Goal: Manage account settings

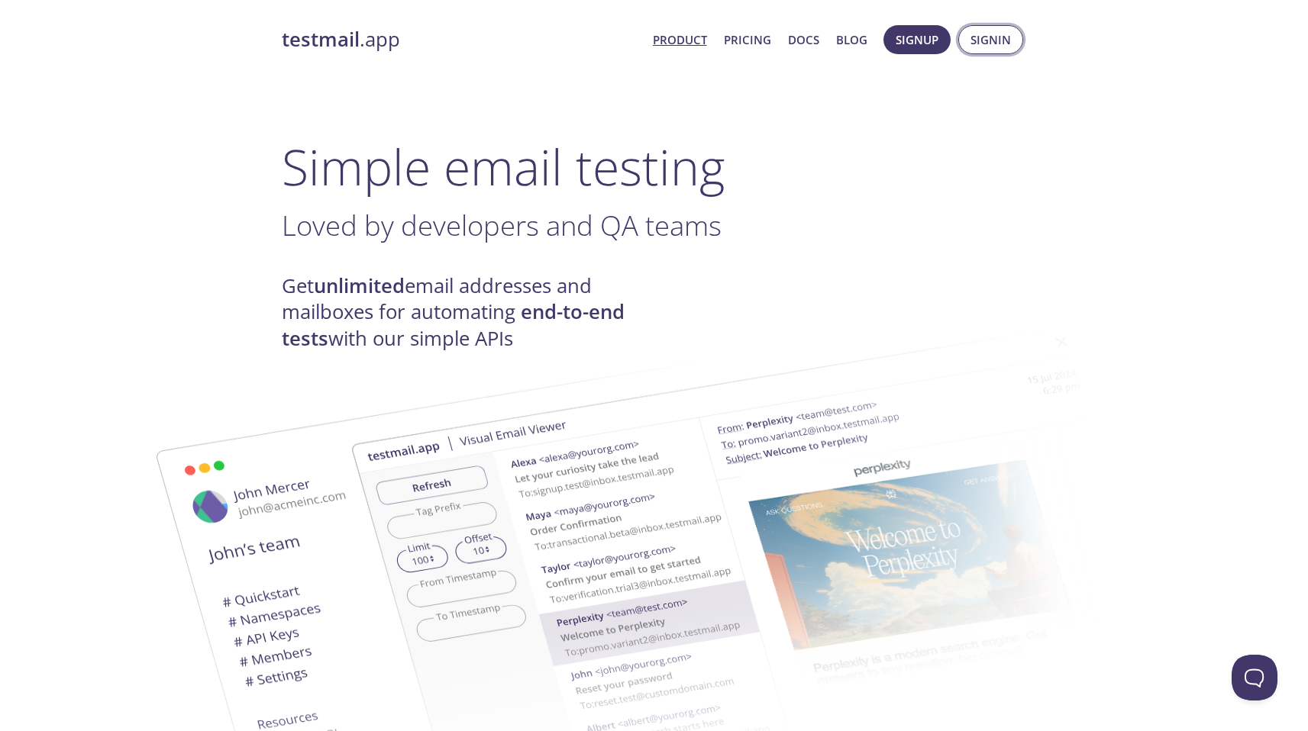
click at [989, 44] on span "Signin" at bounding box center [990, 40] width 40 height 20
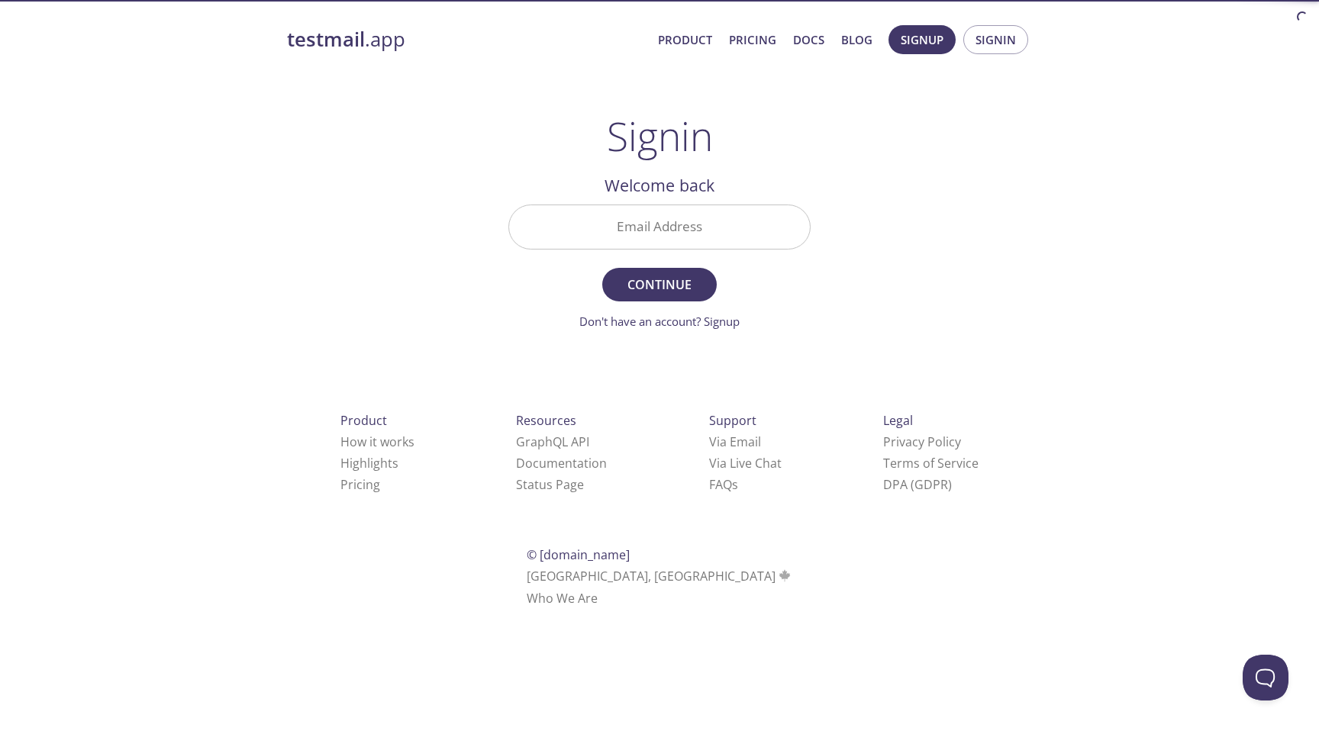
click at [621, 222] on input "Email Address" at bounding box center [659, 227] width 301 height 44
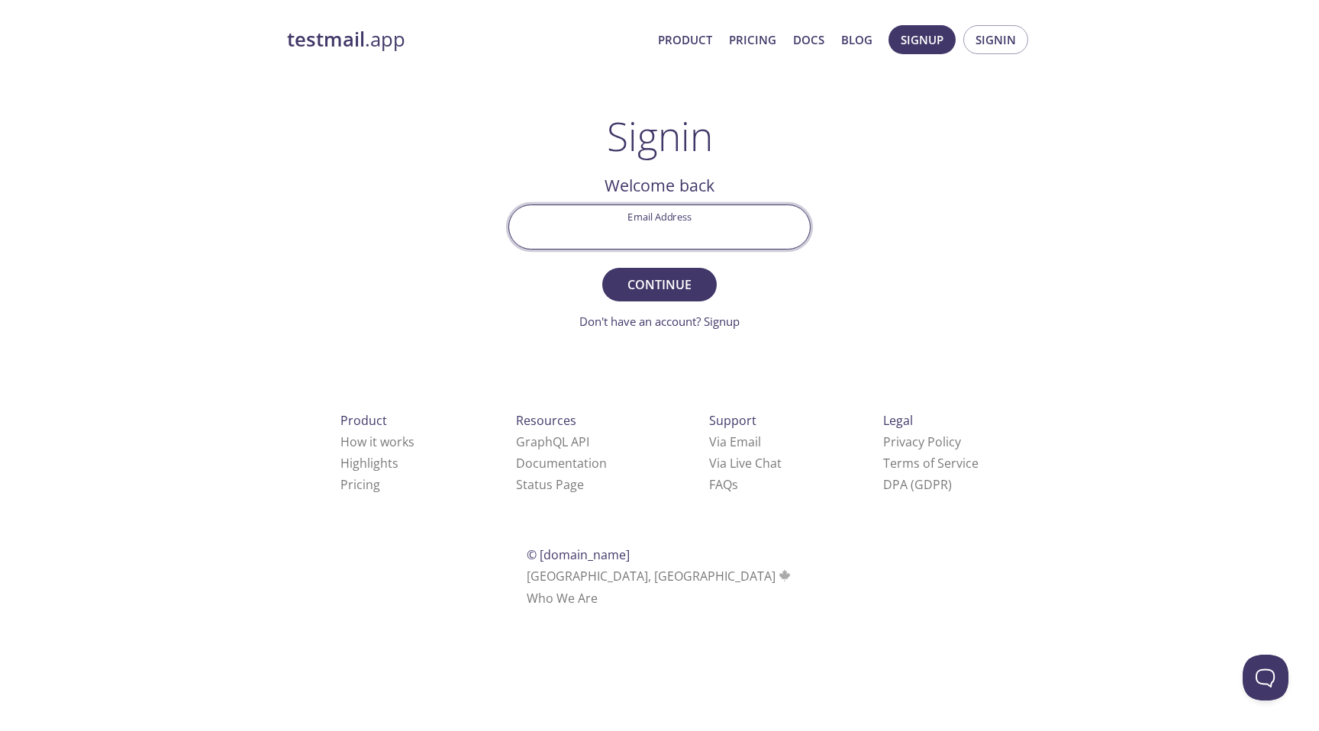
click at [0, 628] on com-1password-button at bounding box center [0, 628] width 0 height 0
type input "[EMAIL_ADDRESS][DOMAIN_NAME]"
click at [623, 228] on input "Signin Security Code" at bounding box center [659, 227] width 301 height 44
click at [698, 174] on h2 "Check your email inbox" at bounding box center [660, 186] width 302 height 26
click at [664, 223] on input "Signin Security Code" at bounding box center [659, 227] width 301 height 44
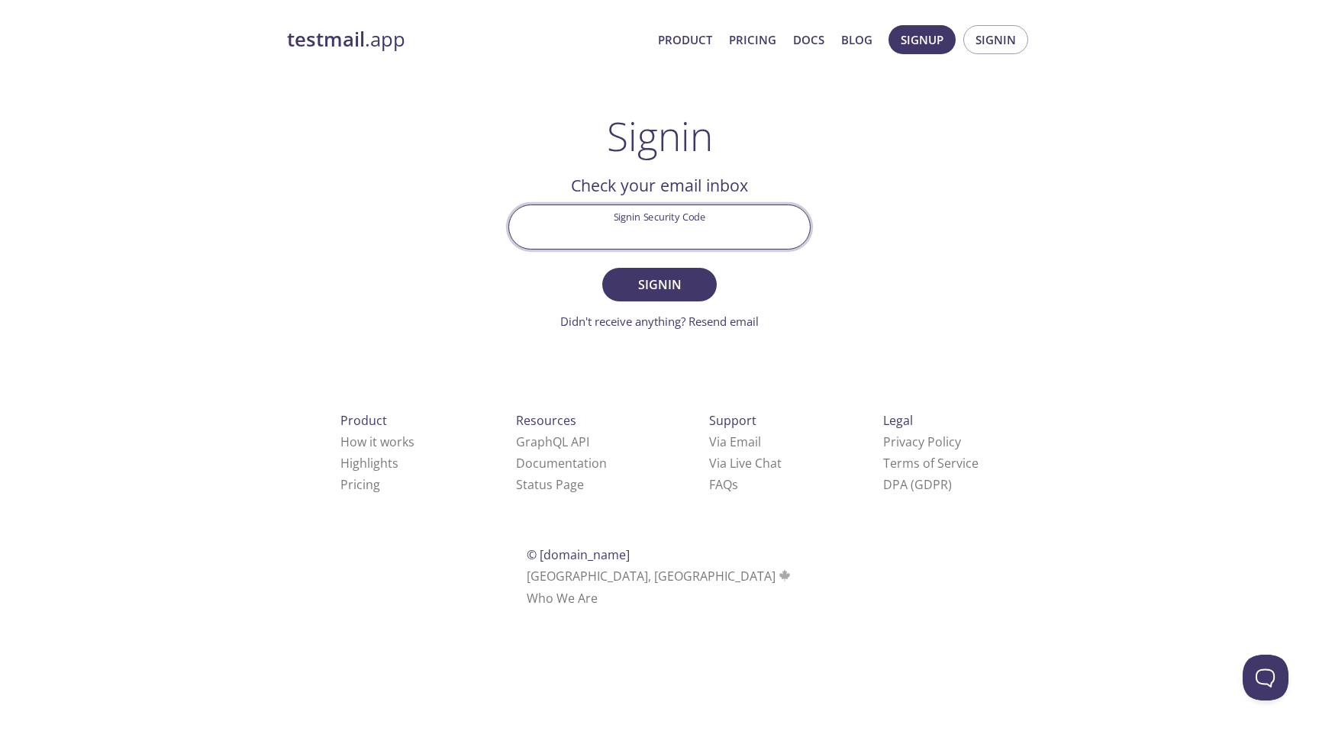
paste input "QMB5JZY"
type input "QMB5JZY"
drag, startPoint x: 836, startPoint y: 276, endPoint x: 772, endPoint y: 287, distance: 65.0
click at [836, 276] on div "testmail .app Product Pricing Docs Blog Signup Signin Signin Welcome back Email…" at bounding box center [660, 333] width 782 height 637
click at [667, 289] on span "Signin" at bounding box center [659, 284] width 81 height 21
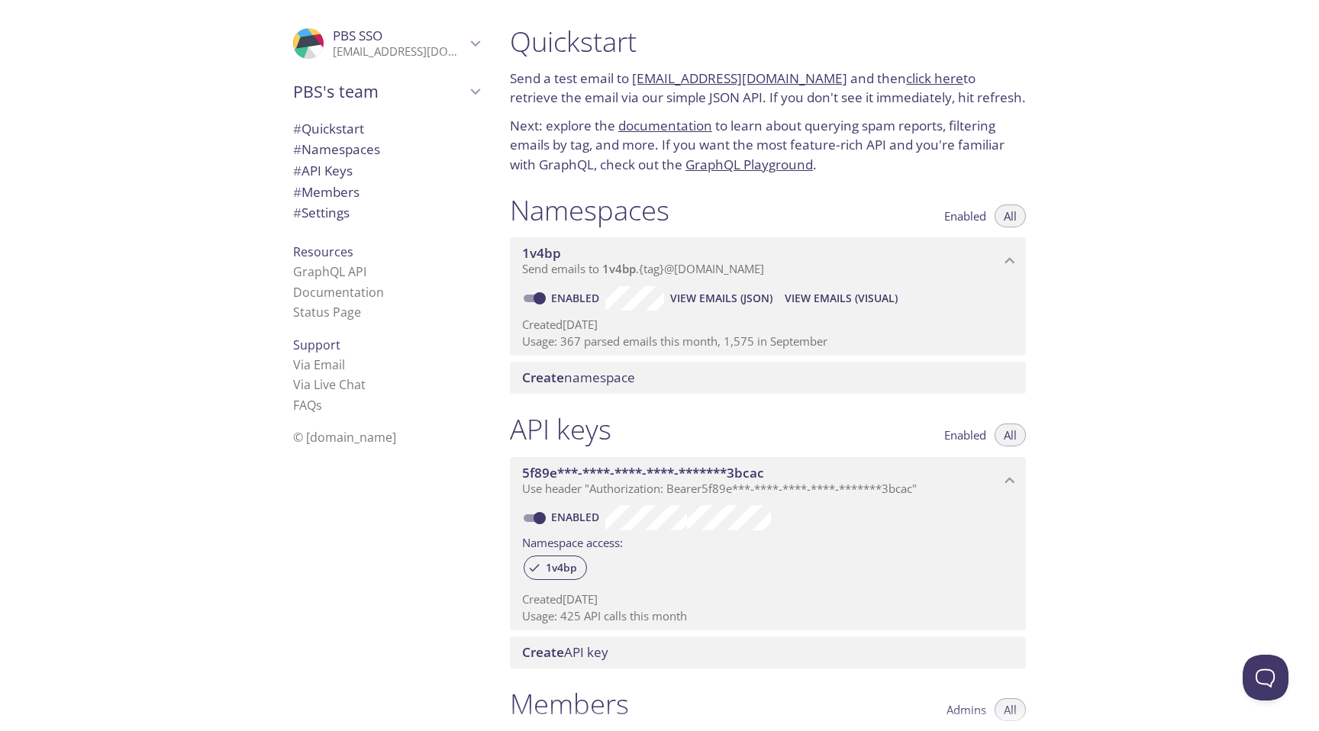
click at [350, 59] on p "[EMAIL_ADDRESS][DOMAIN_NAME]" at bounding box center [399, 51] width 133 height 15
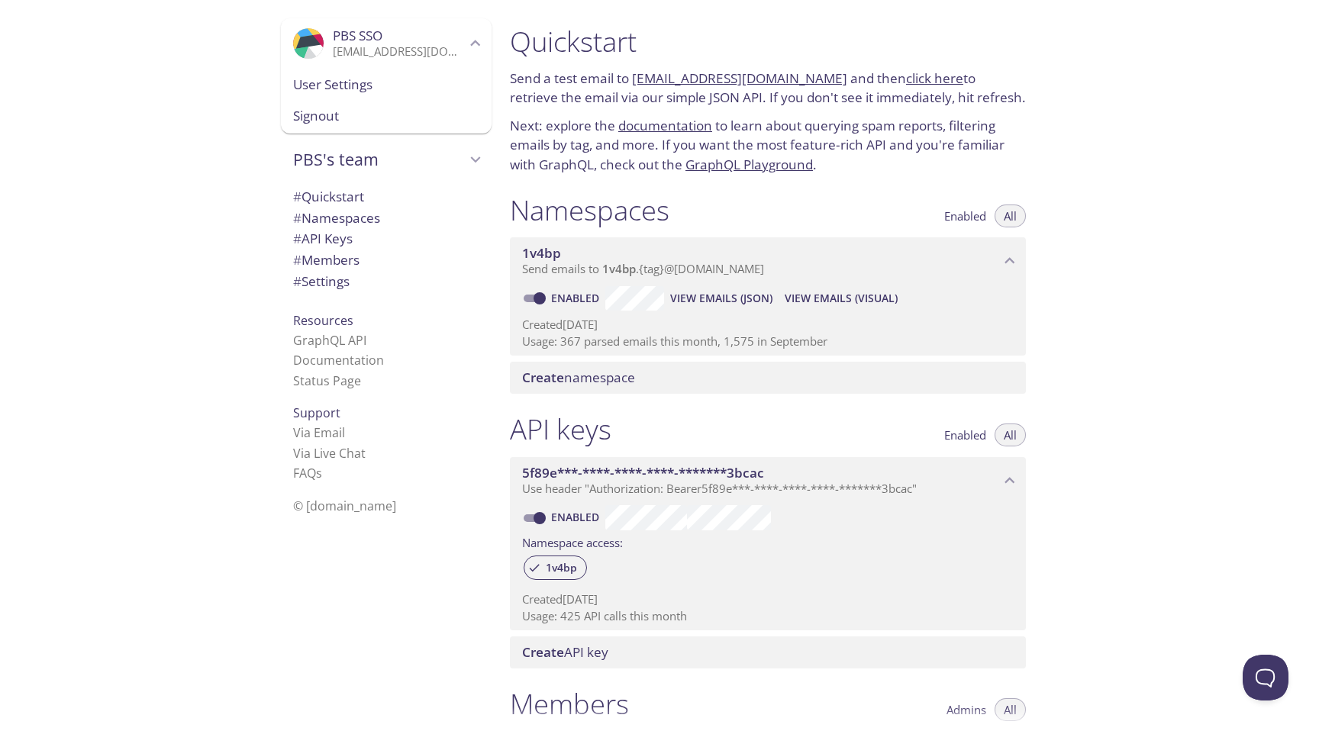
click at [395, 89] on span "User Settings" at bounding box center [386, 85] width 186 height 20
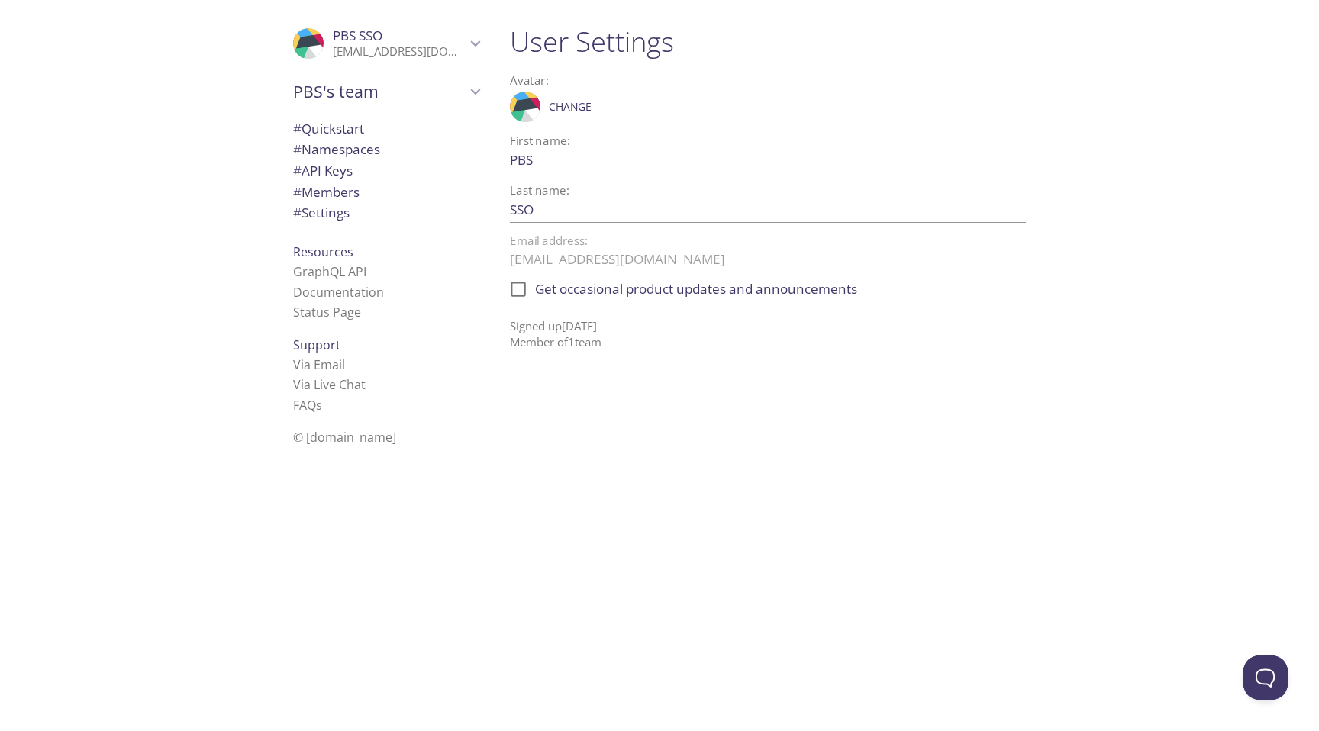
click at [347, 150] on span "# Namespaces" at bounding box center [336, 149] width 87 height 18
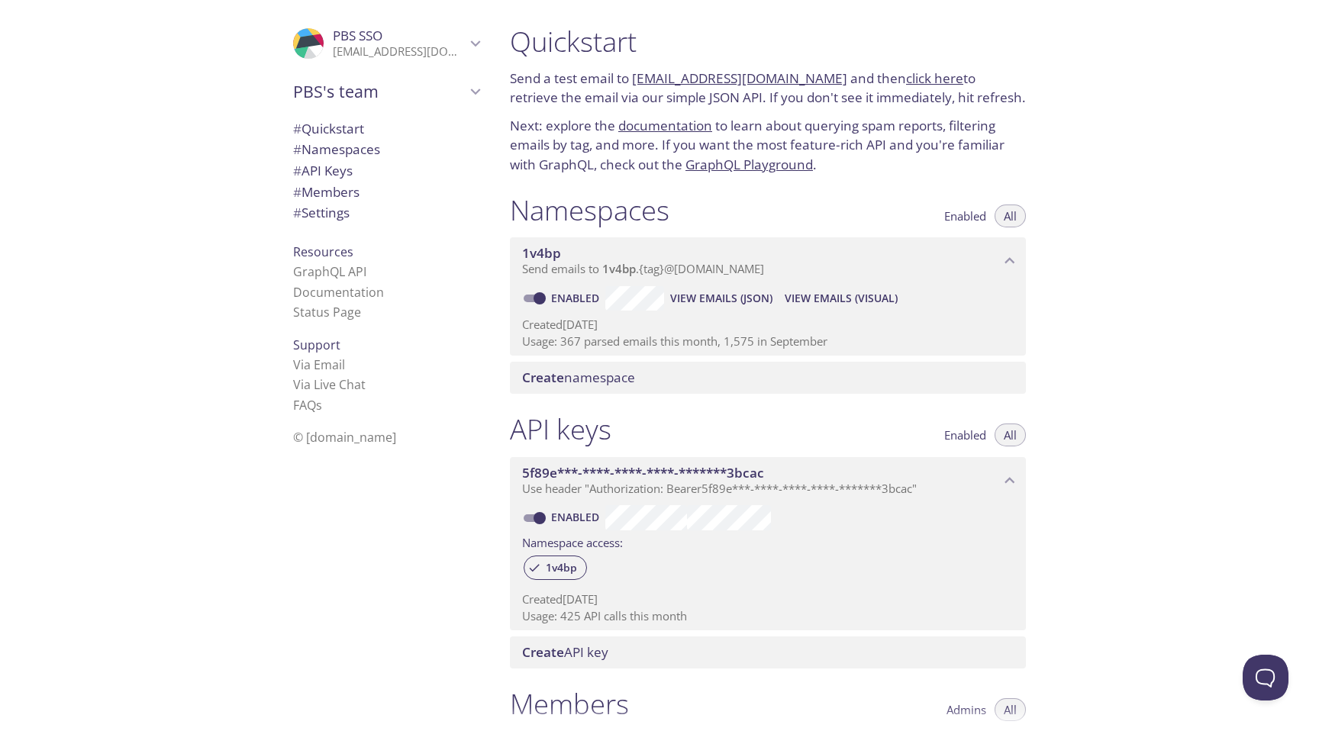
click at [393, 59] on p "[EMAIL_ADDRESS][DOMAIN_NAME]" at bounding box center [399, 51] width 133 height 15
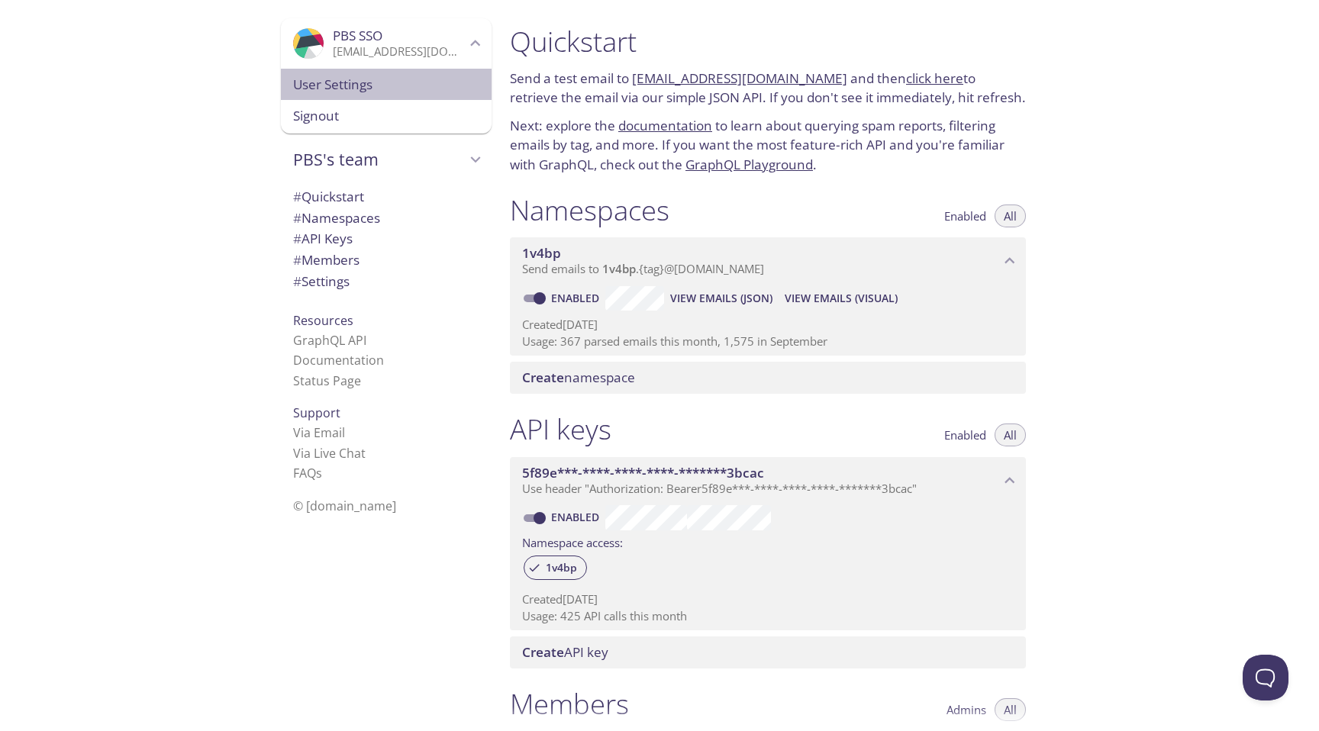
click at [383, 85] on span "User Settings" at bounding box center [386, 85] width 186 height 20
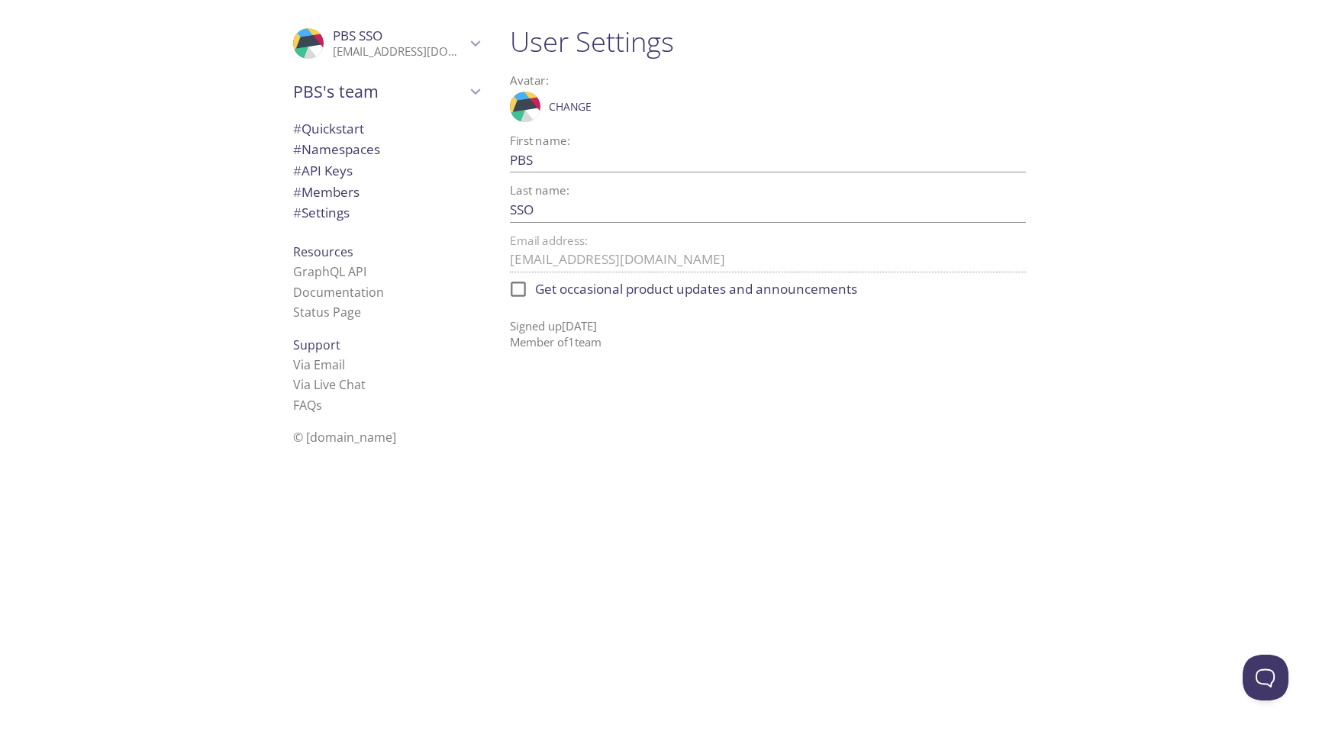
click at [367, 209] on span "# Settings" at bounding box center [386, 213] width 186 height 20
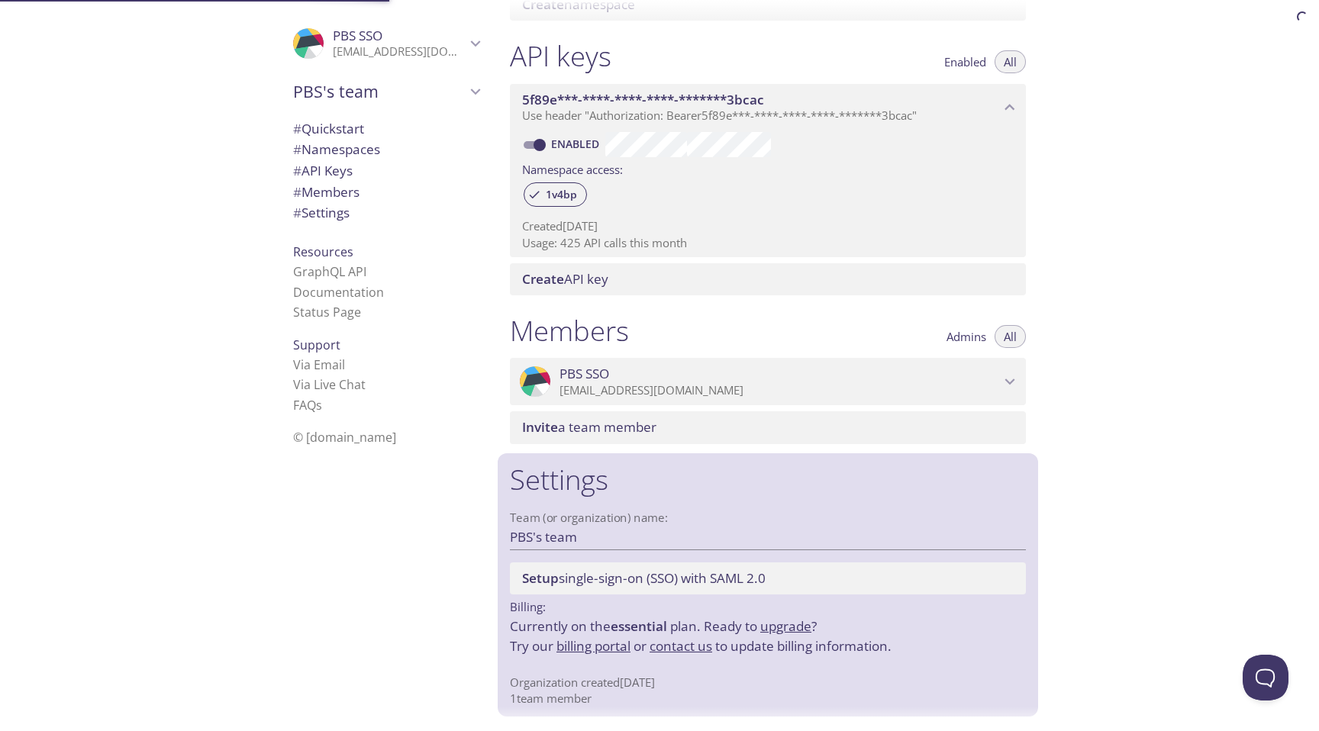
scroll to position [374, 0]
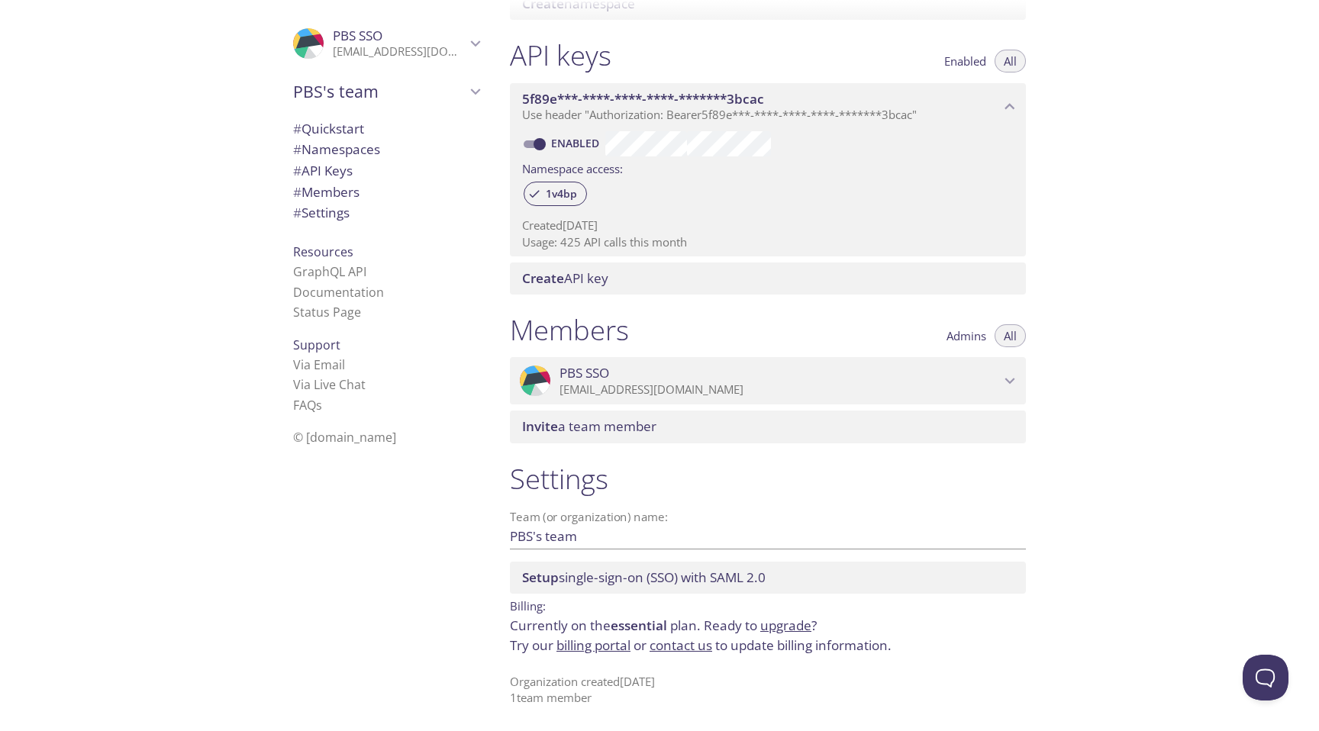
click at [589, 652] on link "billing portal" at bounding box center [594, 646] width 74 height 18
